Goal: Information Seeking & Learning: Learn about a topic

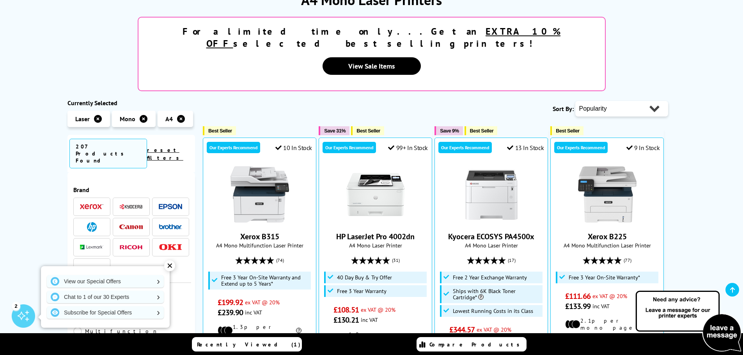
scroll to position [136, 0]
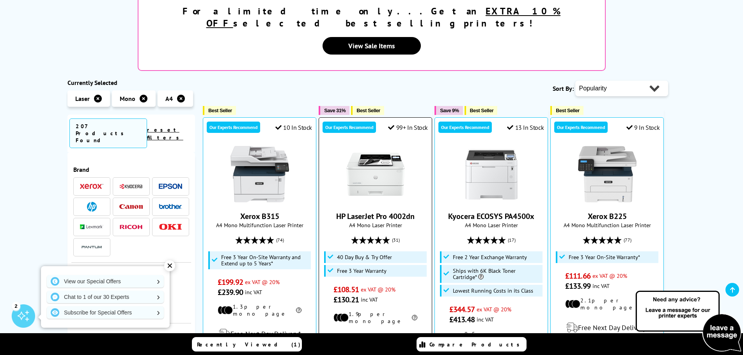
click at [341, 145] on div at bounding box center [375, 174] width 105 height 58
click at [365, 150] on img at bounding box center [375, 174] width 58 height 58
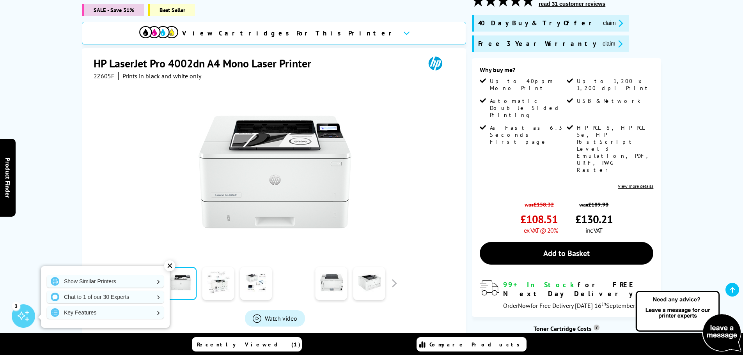
scroll to position [157, 0]
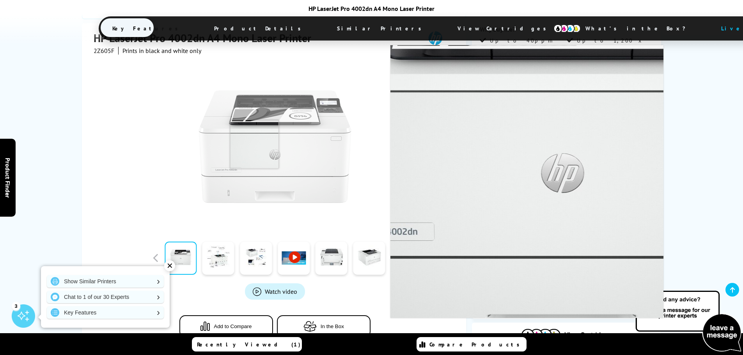
click at [254, 119] on img at bounding box center [274, 146] width 153 height 153
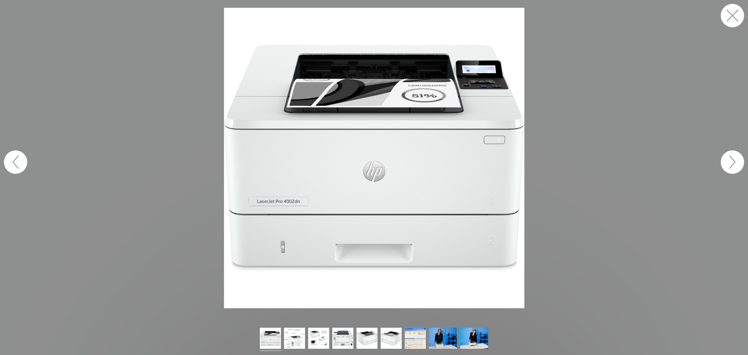
click at [334, 102] on img at bounding box center [374, 158] width 301 height 301
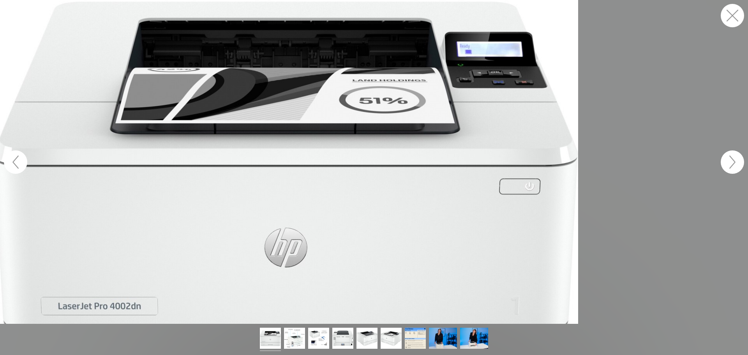
drag, startPoint x: 334, startPoint y: 102, endPoint x: 137, endPoint y: 64, distance: 200.2
click at [137, 64] on figure at bounding box center [374, 162] width 748 height 324
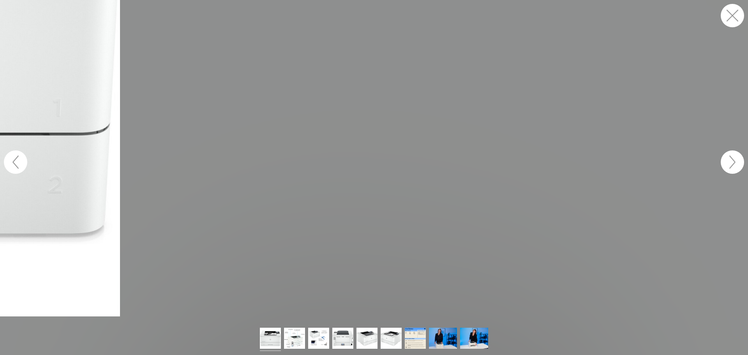
click at [732, 167] on button "button" at bounding box center [732, 161] width 23 height 23
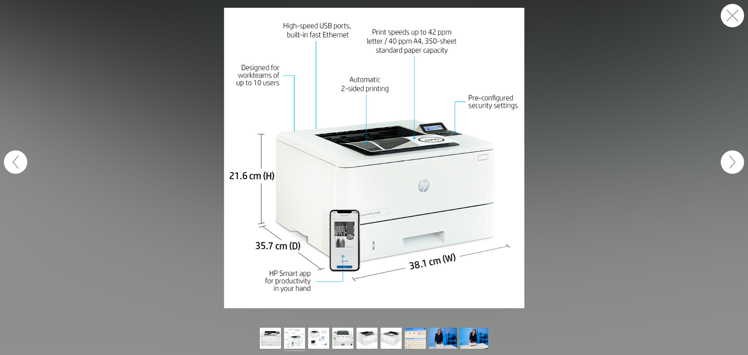
click at [732, 162] on button "button" at bounding box center [732, 161] width 23 height 23
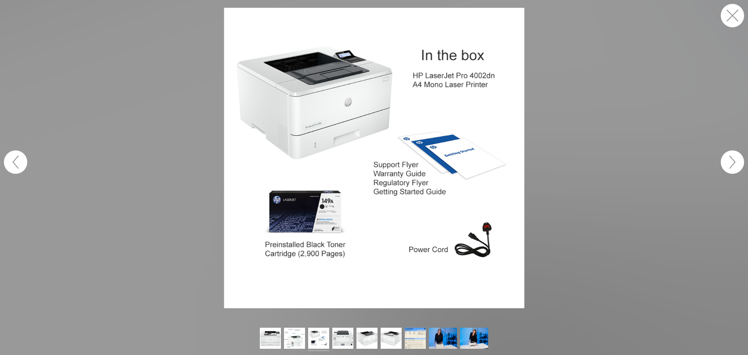
click at [732, 162] on button "button" at bounding box center [732, 161] width 23 height 23
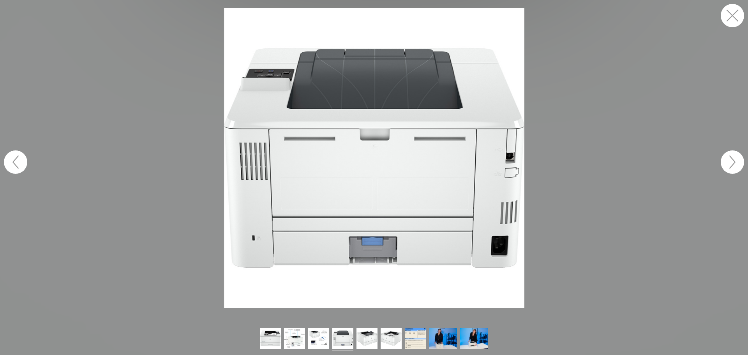
click at [732, 162] on button "button" at bounding box center [732, 161] width 23 height 23
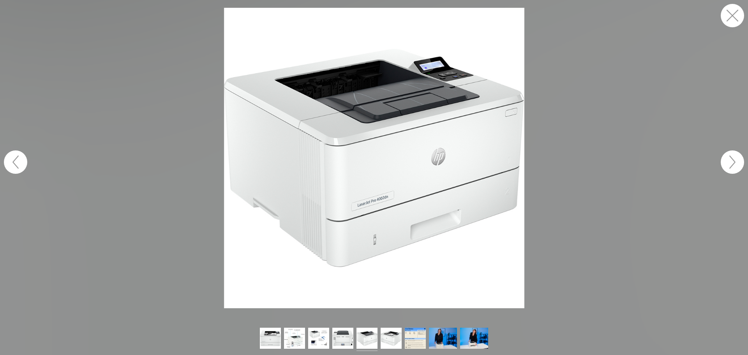
click at [732, 162] on button "button" at bounding box center [732, 161] width 23 height 23
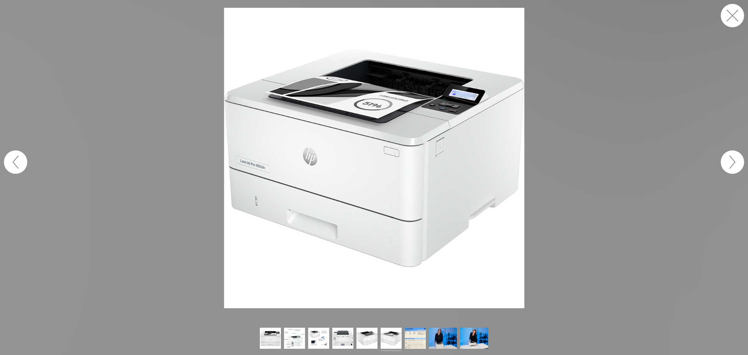
click at [735, 17] on button "button" at bounding box center [732, 15] width 23 height 23
